Goal: Transaction & Acquisition: Book appointment/travel/reservation

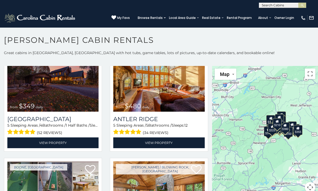
scroll to position [30, 0]
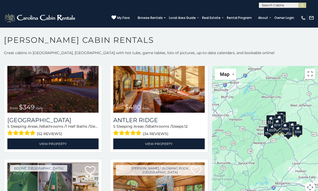
click at [34, 100] on img at bounding box center [52, 82] width 91 height 61
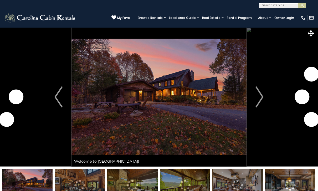
click at [262, 97] on img "Next" at bounding box center [259, 96] width 8 height 21
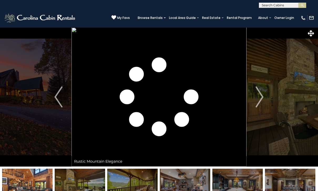
click at [261, 98] on img "Next" at bounding box center [259, 96] width 8 height 21
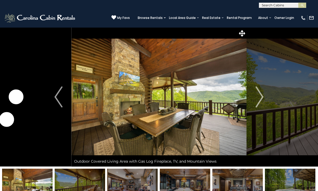
click at [263, 99] on img "Next" at bounding box center [259, 96] width 8 height 21
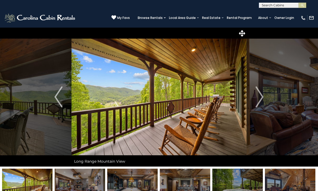
click at [259, 99] on img "Next" at bounding box center [259, 96] width 8 height 21
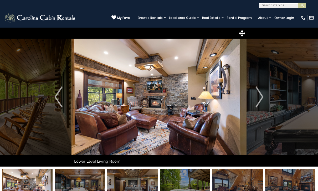
click at [260, 97] on img "Next" at bounding box center [259, 96] width 8 height 21
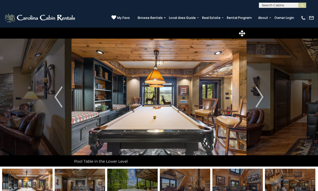
click at [259, 96] on img "Next" at bounding box center [259, 96] width 8 height 21
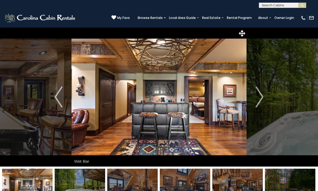
click at [257, 98] on img "Next" at bounding box center [259, 96] width 8 height 21
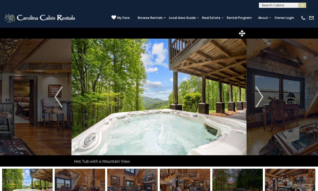
click at [259, 97] on img "Next" at bounding box center [259, 96] width 8 height 21
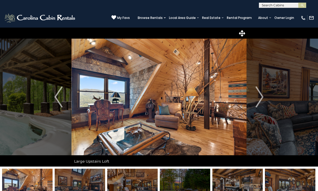
click at [259, 95] on img "Next" at bounding box center [259, 96] width 8 height 21
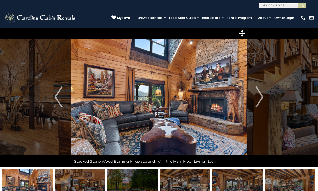
click at [262, 96] on img "Next" at bounding box center [259, 96] width 8 height 21
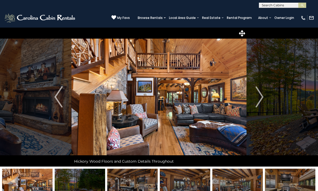
click at [262, 98] on img "Next" at bounding box center [259, 96] width 8 height 21
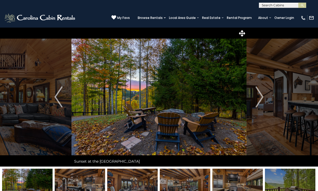
click at [261, 96] on img "Next" at bounding box center [259, 96] width 8 height 21
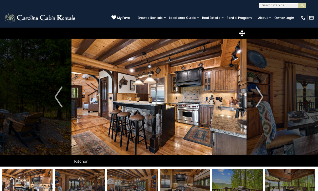
click at [260, 98] on img "Next" at bounding box center [259, 96] width 8 height 21
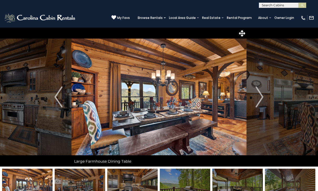
click at [259, 100] on img "Next" at bounding box center [259, 96] width 8 height 21
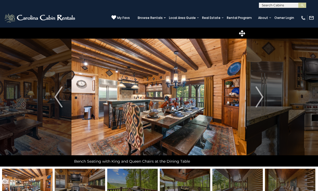
click at [259, 98] on img "Next" at bounding box center [259, 96] width 8 height 21
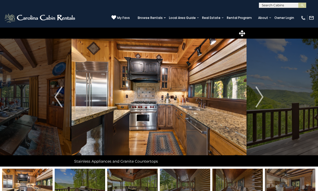
click at [259, 97] on img "Next" at bounding box center [259, 96] width 8 height 21
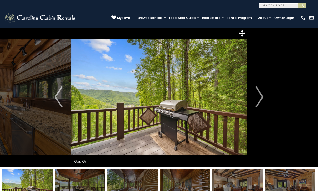
click at [260, 97] on img "Next" at bounding box center [259, 96] width 8 height 21
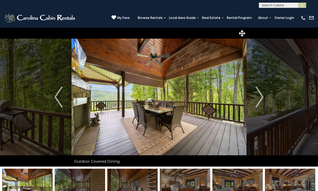
click at [260, 99] on img "Next" at bounding box center [259, 96] width 8 height 21
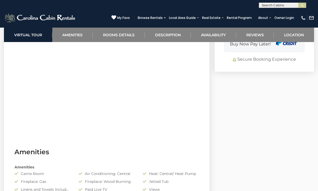
scroll to position [402, 0]
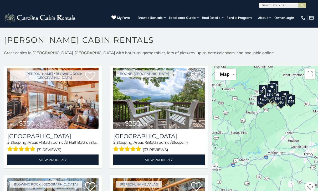
scroll to position [1015, 0]
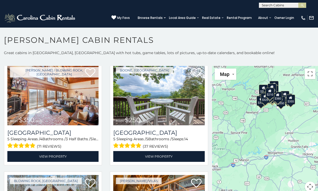
click at [30, 100] on img at bounding box center [52, 94] width 91 height 61
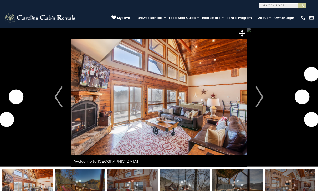
click at [263, 96] on img "Next" at bounding box center [259, 96] width 8 height 21
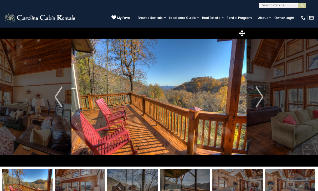
click at [263, 98] on img "Next" at bounding box center [259, 96] width 8 height 21
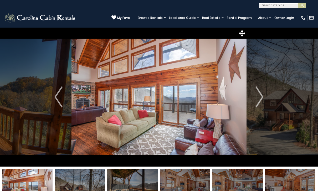
click at [263, 98] on img "Next" at bounding box center [259, 96] width 8 height 21
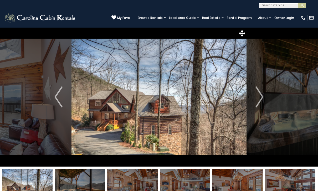
click at [262, 98] on img "Next" at bounding box center [259, 96] width 8 height 21
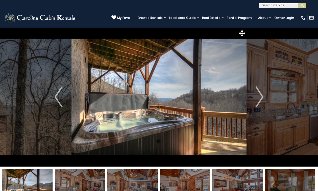
click at [262, 98] on img "Next" at bounding box center [259, 96] width 8 height 21
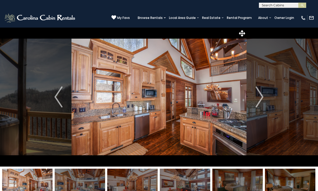
click at [262, 96] on img "Next" at bounding box center [259, 96] width 8 height 21
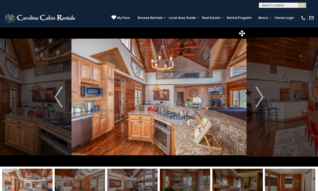
click at [261, 98] on img "Next" at bounding box center [259, 96] width 8 height 21
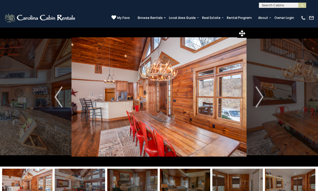
click at [261, 98] on img "Next" at bounding box center [259, 96] width 8 height 21
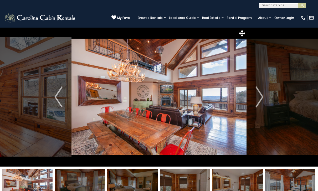
click at [263, 97] on img "Next" at bounding box center [259, 96] width 8 height 21
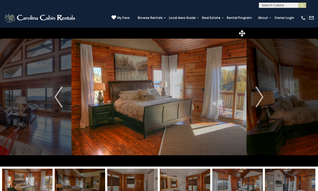
click at [262, 99] on img "Next" at bounding box center [259, 96] width 8 height 21
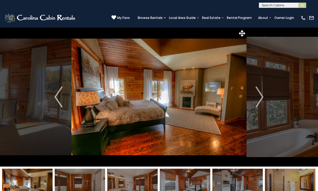
click at [260, 98] on img "Next" at bounding box center [259, 96] width 8 height 21
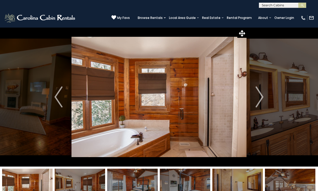
click at [260, 98] on img "Next" at bounding box center [259, 96] width 8 height 21
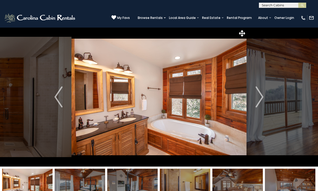
click at [260, 96] on img "Next" at bounding box center [259, 96] width 8 height 21
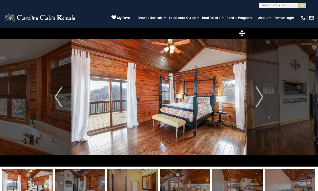
click at [260, 96] on img "Next" at bounding box center [259, 96] width 8 height 21
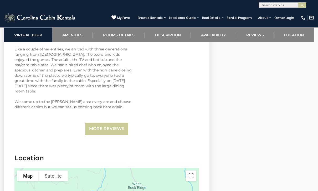
scroll to position [1626, 0]
